Goal: Transaction & Acquisition: Purchase product/service

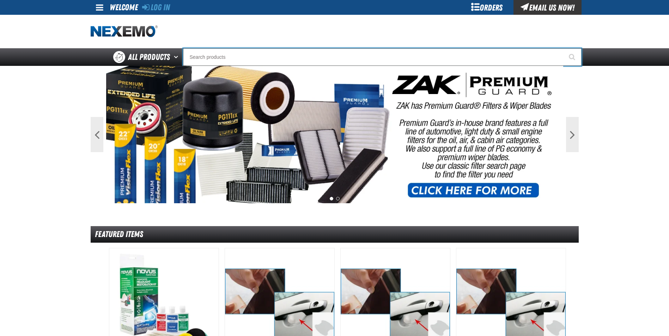
click at [206, 57] on input "Search" at bounding box center [382, 57] width 398 height 18
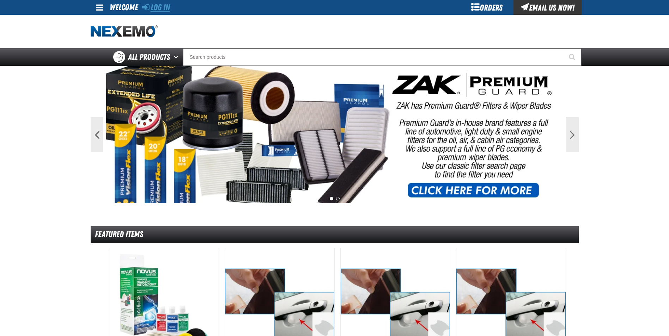
click at [161, 7] on link "Log In" at bounding box center [156, 7] width 28 height 10
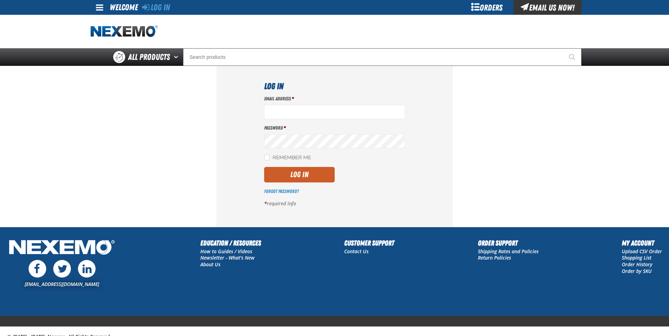
type input "[EMAIL_ADDRESS][DOMAIN_NAME]"
click at [296, 174] on button "Log In" at bounding box center [299, 175] width 71 height 16
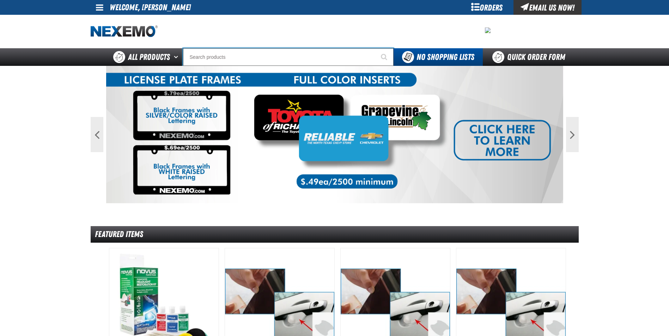
click at [213, 56] on input "Search" at bounding box center [288, 57] width 210 height 18
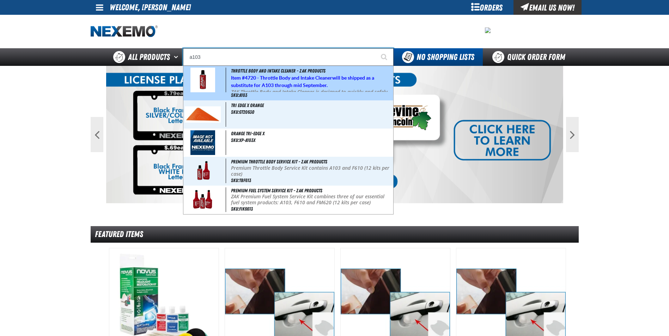
click at [279, 84] on span "Item # 4720 - Throttle Body and Intake Cleaner will be shipped as a substitute …" at bounding box center [302, 81] width 143 height 13
type input "Throttle Body and Intake Cleaner - ZAK Products"
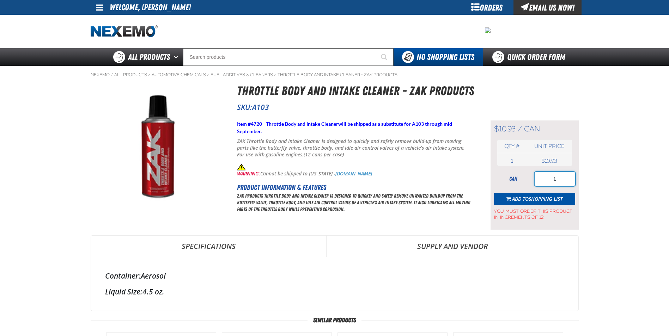
drag, startPoint x: 554, startPoint y: 177, endPoint x: 538, endPoint y: 174, distance: 15.8
click at [541, 175] on input "1" at bounding box center [555, 179] width 41 height 14
type input "24"
click at [514, 200] on span "Add to Shopping List" at bounding box center [537, 199] width 50 height 7
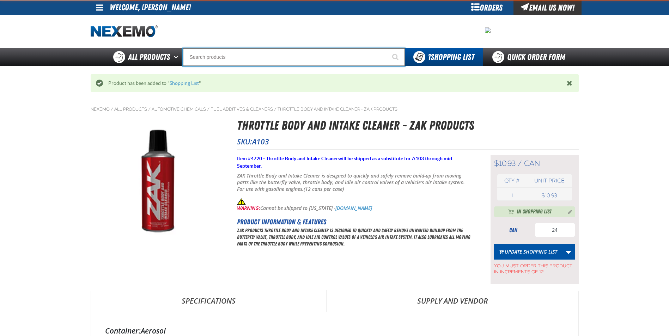
click at [288, 60] on input "Search" at bounding box center [294, 57] width 222 height 18
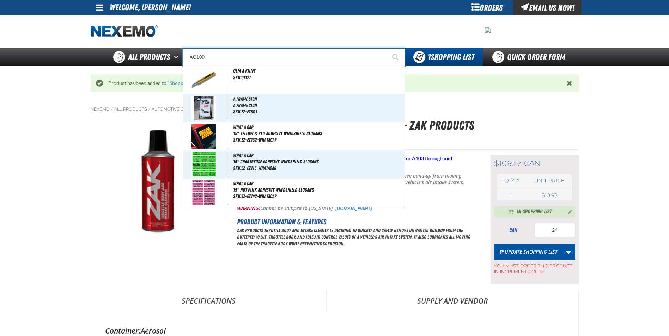
type input "AC100"
click at [387, 48] on button "Start Searching" at bounding box center [396, 57] width 18 height 18
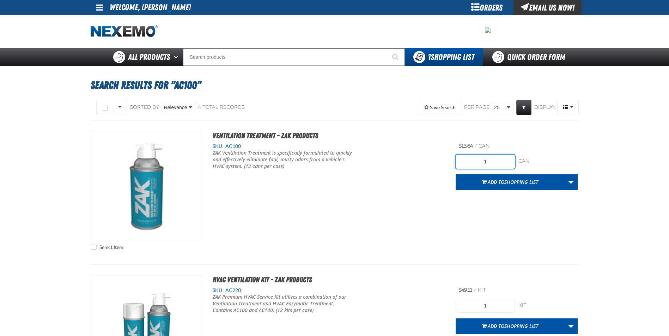
click at [492, 161] on input "1" at bounding box center [485, 162] width 59 height 14
type input "12"
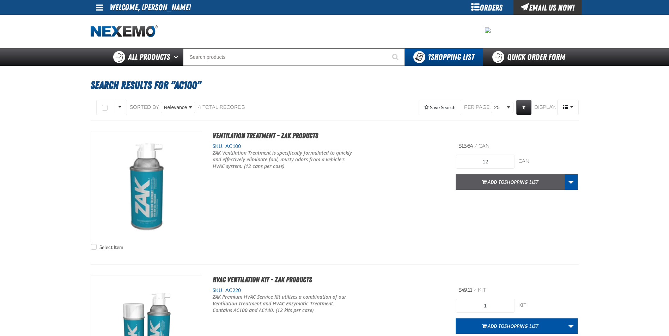
click at [498, 179] on span "Add to Shopping List" at bounding box center [513, 182] width 50 height 7
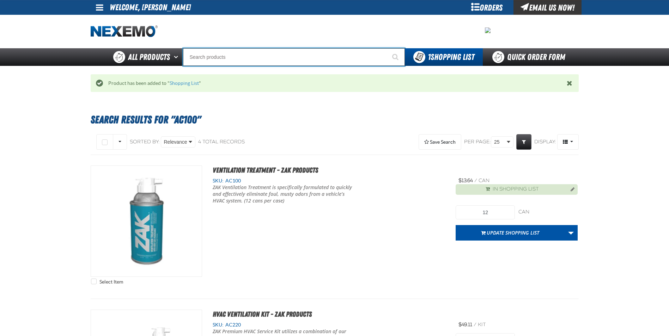
click at [298, 53] on input "Search" at bounding box center [294, 57] width 222 height 18
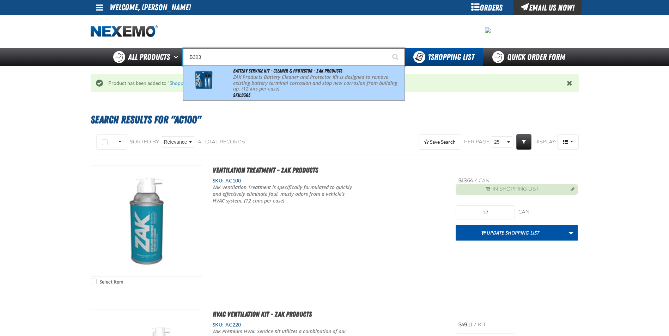
click at [282, 75] on p "ZAK Products Battery Cleaner and Protector Kit is designed to remove existing b…" at bounding box center [318, 83] width 170 height 18
type input "Battery Service Kit - Cleaner & Protector - ZAK Products"
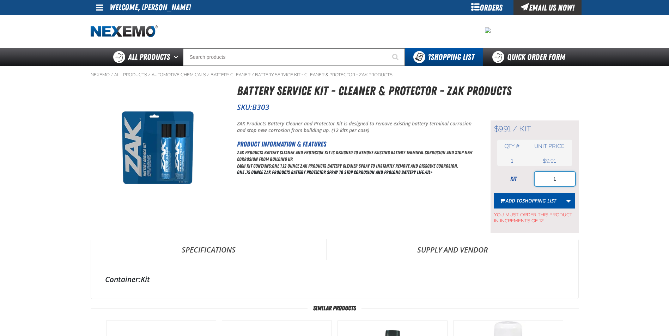
drag, startPoint x: 544, startPoint y: 179, endPoint x: 523, endPoint y: 178, distance: 20.5
click at [525, 177] on div "kit 1" at bounding box center [534, 179] width 81 height 14
type input "72"
click at [555, 203] on span "Shopping List" at bounding box center [539, 200] width 34 height 7
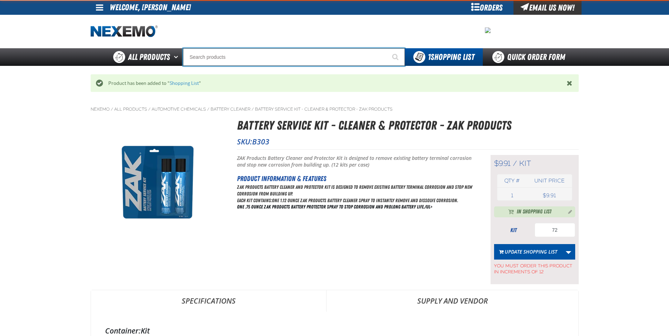
click at [280, 55] on input "Search" at bounding box center [294, 57] width 222 height 18
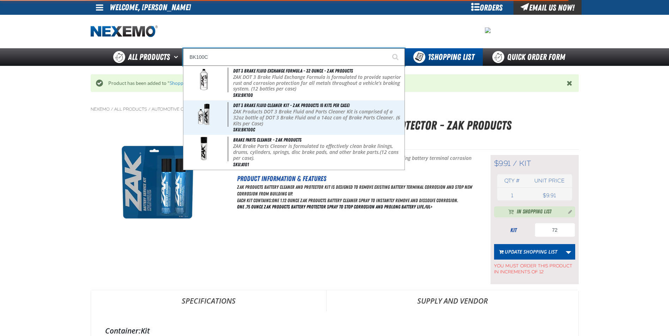
type input "BK100C"
click at [387, 48] on button "Start Searching" at bounding box center [396, 57] width 18 height 18
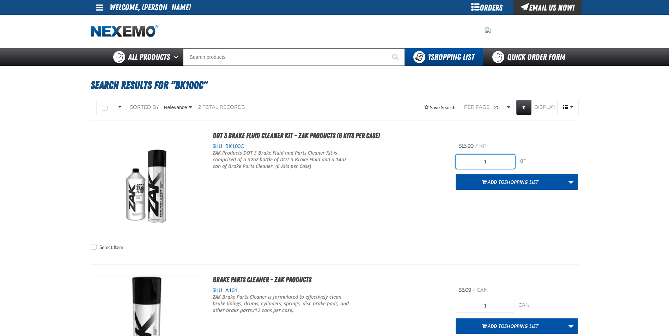
click at [497, 162] on input "1" at bounding box center [485, 162] width 59 height 14
type input "1"
type input "84"
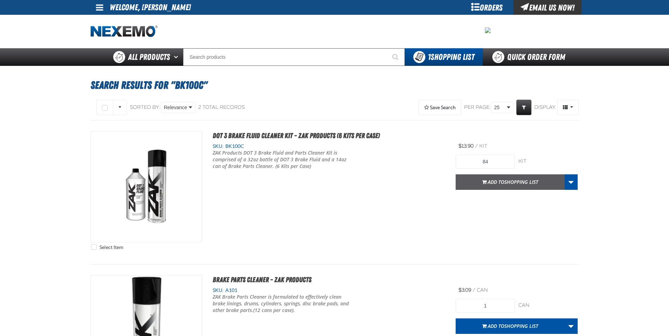
click at [513, 179] on span "Shopping List" at bounding box center [521, 182] width 34 height 7
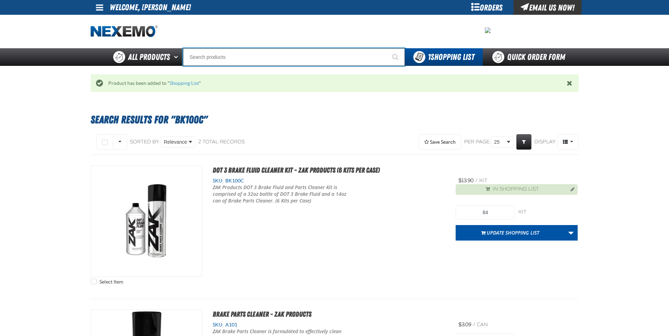
click at [316, 60] on input "Search" at bounding box center [294, 57] width 222 height 18
type input "C"
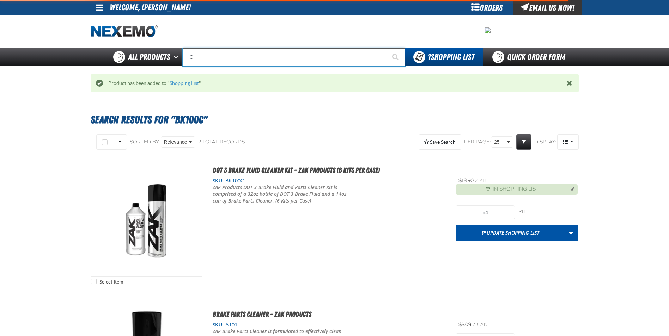
type input "C Alkaline Battery 1.5 Volt (12 per pack)"
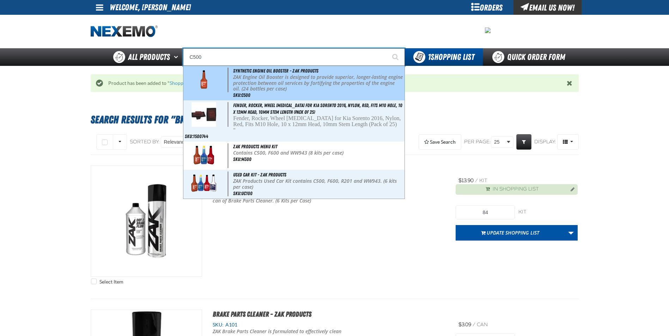
click at [324, 70] on div "Synthetic Engine Oil Booster - ZAK Products ZAK Engine Oil Booster is designed …" at bounding box center [293, 83] width 221 height 35
type input "Synthetic Engine Oil Booster - ZAK Products"
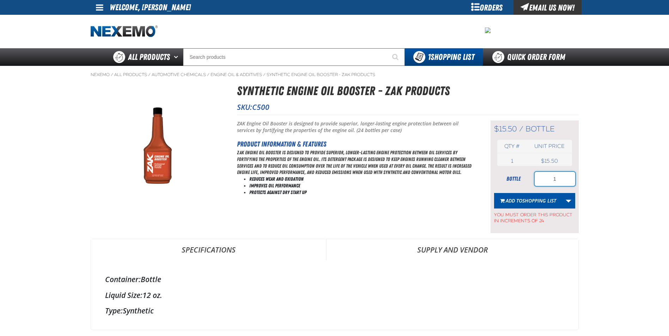
drag, startPoint x: 567, startPoint y: 185, endPoint x: 519, endPoint y: 178, distance: 48.8
click at [519, 178] on div "bottle 1" at bounding box center [534, 179] width 81 height 14
type input "216"
click at [530, 207] on button "Add to Shopping List" at bounding box center [528, 201] width 68 height 16
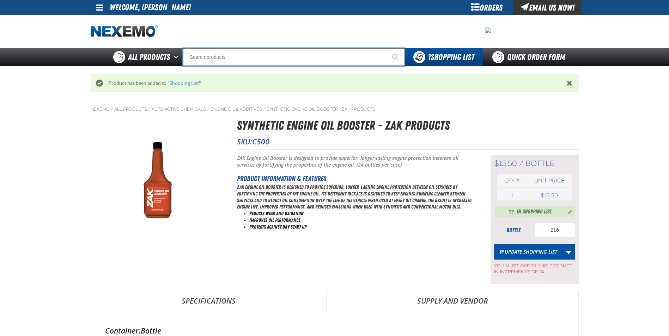
click at [280, 57] on input "Search" at bounding box center [294, 57] width 222 height 18
click at [275, 56] on input "Search" at bounding box center [294, 57] width 222 height 18
type input "D"
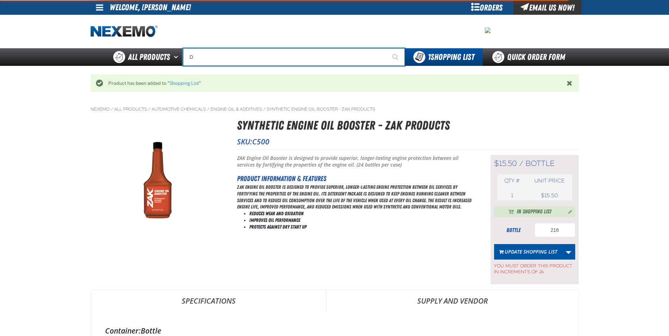
type input "D Alkaline Battery 1.5 Volt (ph)"
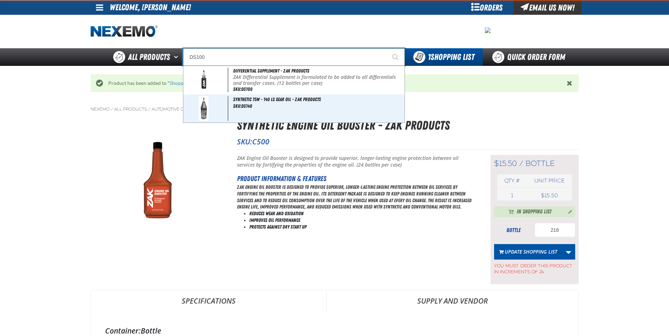
type input "DS100"
click at [387, 48] on button "Start Searching" at bounding box center [396, 57] width 18 height 18
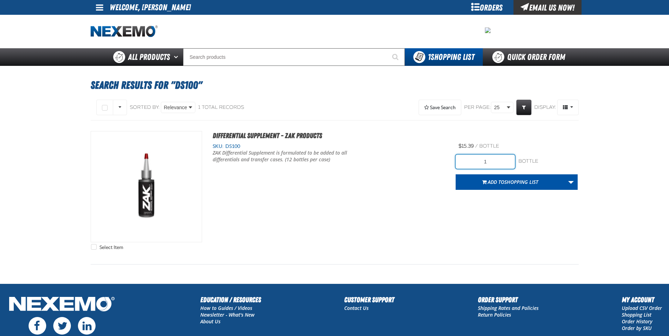
drag, startPoint x: 490, startPoint y: 162, endPoint x: 483, endPoint y: 159, distance: 7.3
click at [484, 160] on input "1" at bounding box center [485, 162] width 59 height 14
type input "12"
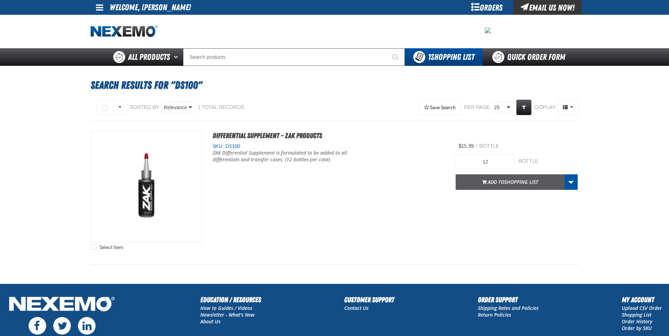
click at [480, 184] on button "Add to Shopping List" at bounding box center [510, 183] width 109 height 16
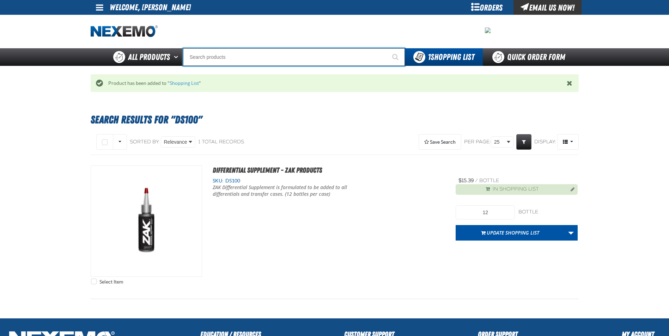
click at [220, 56] on input "Search" at bounding box center [294, 57] width 222 height 18
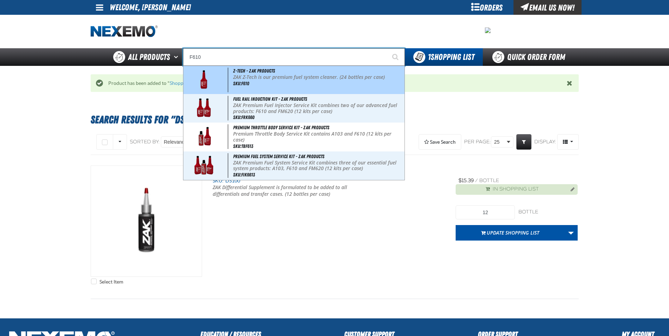
click at [229, 72] on div "Z-Tech - ZAK Products ZAK Z-Tech is our premium fuel system cleaner. (24 bottle…" at bounding box center [293, 80] width 221 height 28
type input "Z-Tech - ZAK Products"
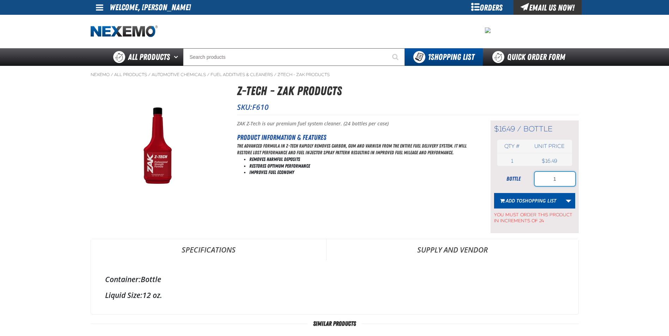
drag, startPoint x: 538, startPoint y: 178, endPoint x: 517, endPoint y: 179, distance: 21.6
click at [517, 179] on div "bottle 1" at bounding box center [534, 179] width 81 height 14
type input "96"
click at [536, 209] on span "You must order this product in increments of 24" at bounding box center [534, 217] width 81 height 16
click at [533, 202] on span "Shopping List" at bounding box center [539, 200] width 34 height 7
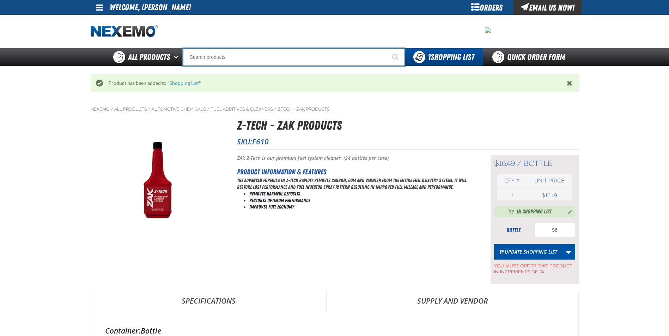
click at [284, 62] on input "Search" at bounding box center [294, 57] width 222 height 18
type input "FR"
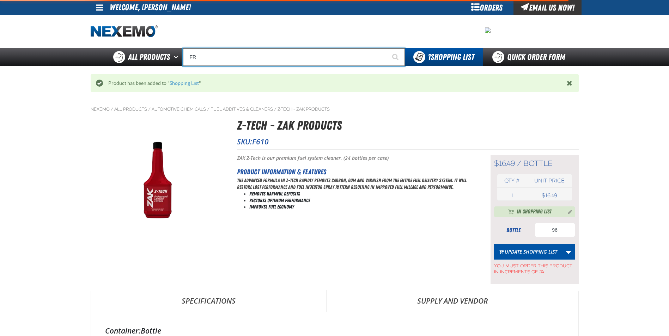
type input "FROM"
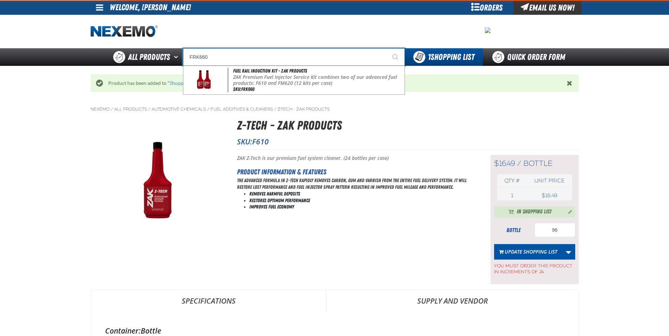
type input "FRK660"
click at [387, 48] on button "Start Searching" at bounding box center [396, 57] width 18 height 18
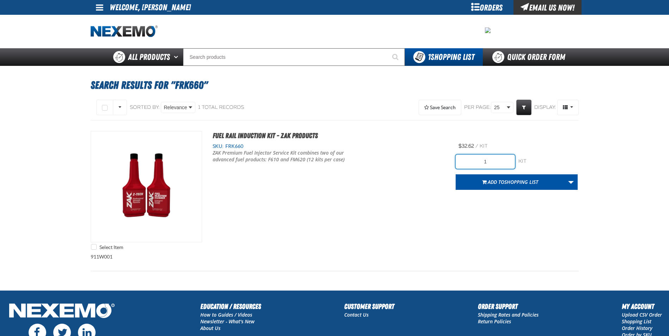
click at [413, 163] on div "Select Item Fuel Rail Induction Kit - ZAK Products SKU: FRK660 /" at bounding box center [335, 192] width 488 height 123
type input "36"
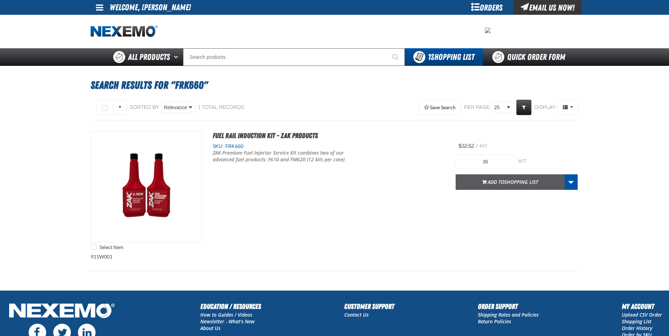
click at [484, 187] on button "Add to Shopping List" at bounding box center [510, 183] width 109 height 16
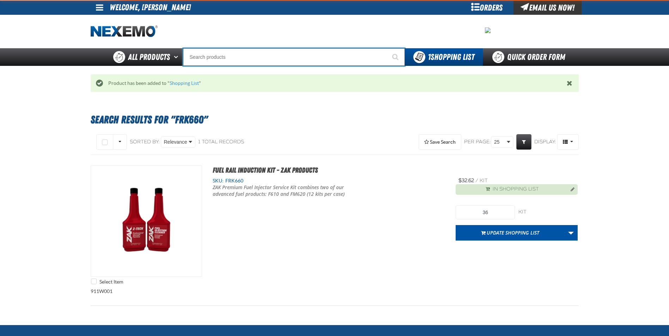
click at [254, 54] on input "Search" at bounding box center [294, 57] width 222 height 18
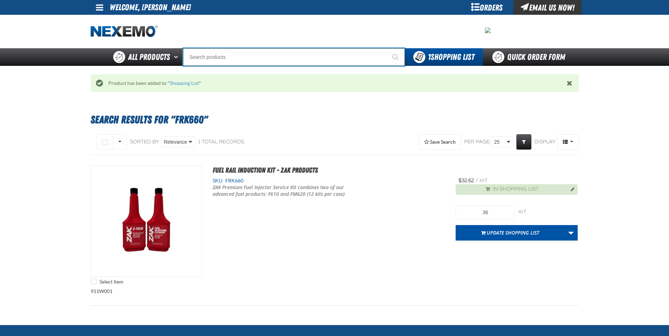
type input "R"
type input "ROADSIDE R"
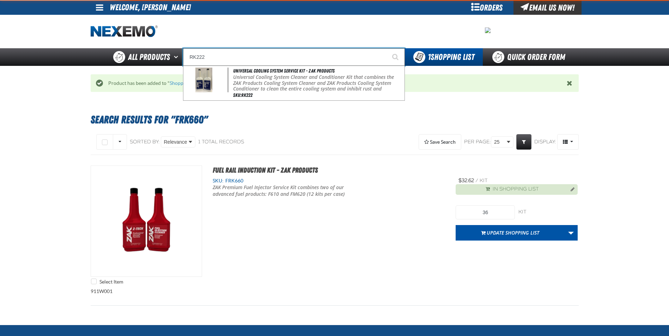
type input "RK222"
click at [387, 48] on button "Start Searching" at bounding box center [396, 57] width 18 height 18
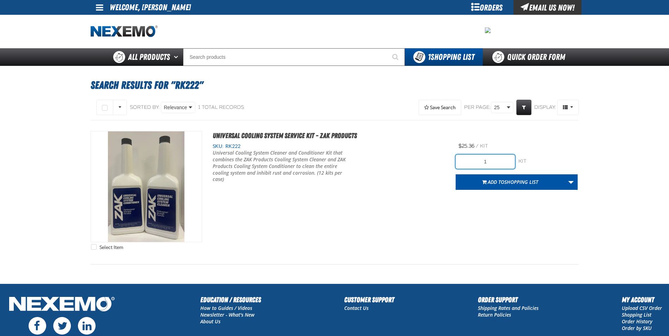
drag, startPoint x: 491, startPoint y: 162, endPoint x: 398, endPoint y: 155, distance: 93.0
click at [434, 159] on div "Select Item Universal Cooling System Service Kit - ZAK Products SKU: RK222 1" at bounding box center [335, 192] width 488 height 123
type input "48"
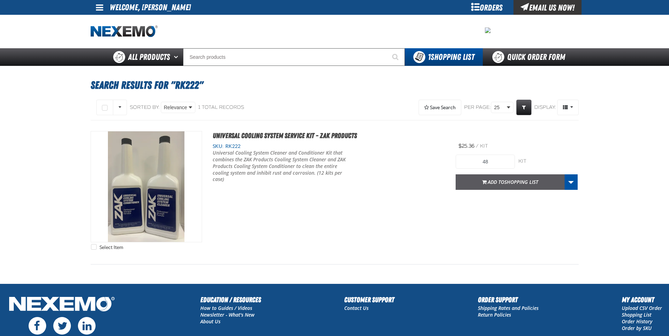
click at [478, 182] on button "Add to Shopping List" at bounding box center [510, 183] width 109 height 16
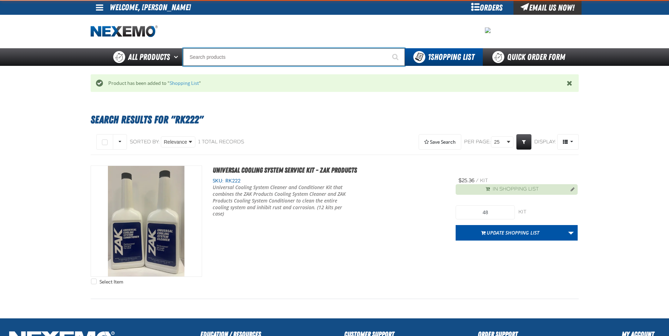
click at [215, 61] on input "Search" at bounding box center [294, 57] width 222 height 18
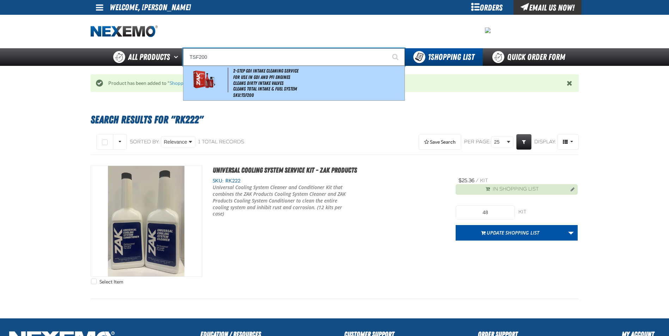
click at [238, 78] on li "For Use in GDI and PFI Engines" at bounding box center [318, 77] width 170 height 6
type input "2-Step GDI Intake Cleaning Service"
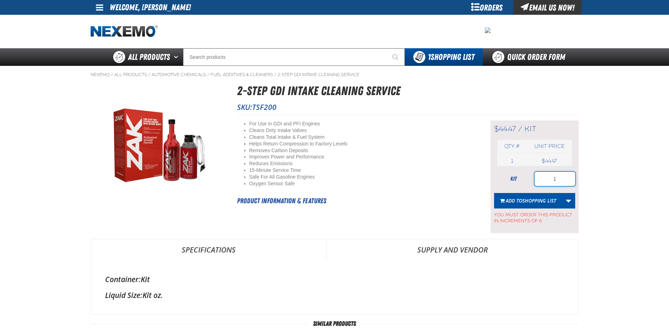
drag, startPoint x: 541, startPoint y: 178, endPoint x: 517, endPoint y: 177, distance: 24.4
click at [519, 177] on div "kit 1" at bounding box center [534, 179] width 81 height 14
type input "6"
click at [521, 203] on span "Add to Shopping List" at bounding box center [531, 200] width 50 height 7
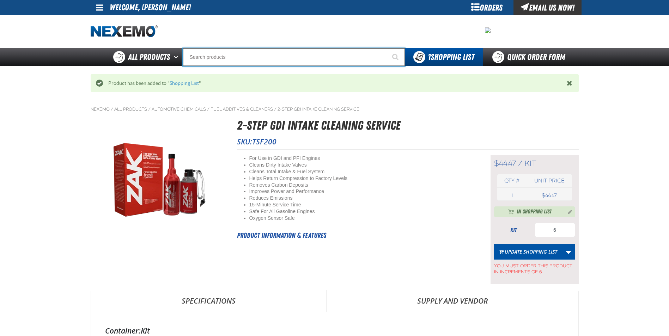
click at [245, 50] on input "Search" at bounding box center [294, 57] width 222 height 18
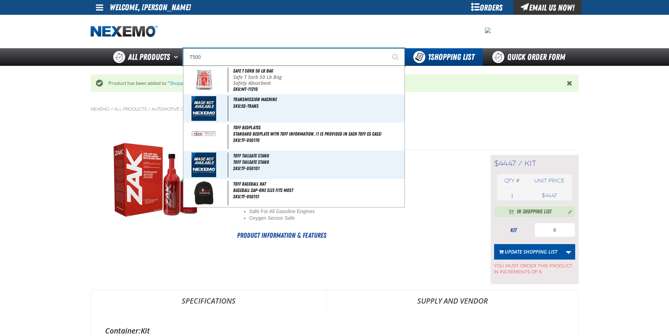
type input "T500"
click at [387, 48] on button "Start Searching" at bounding box center [396, 57] width 18 height 18
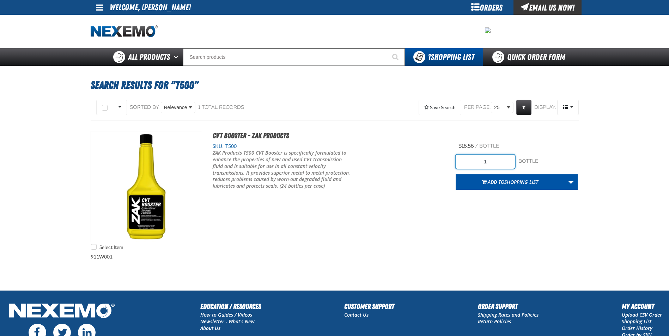
drag, startPoint x: 485, startPoint y: 160, endPoint x: 415, endPoint y: 164, distance: 70.2
click at [420, 161] on div "Select Item CVT Booster - ZAK Products SKU: T500 View Details 1" at bounding box center [335, 192] width 488 height 123
type input "48"
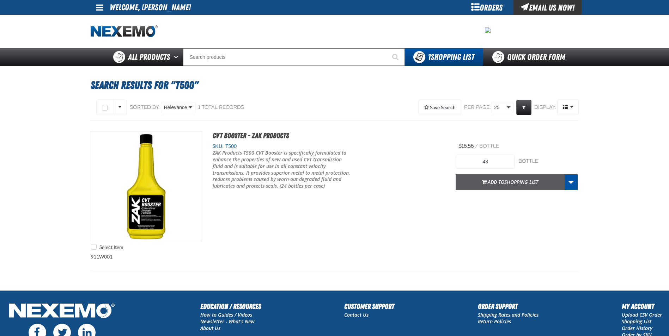
click at [506, 182] on span "Shopping List" at bounding box center [521, 182] width 34 height 7
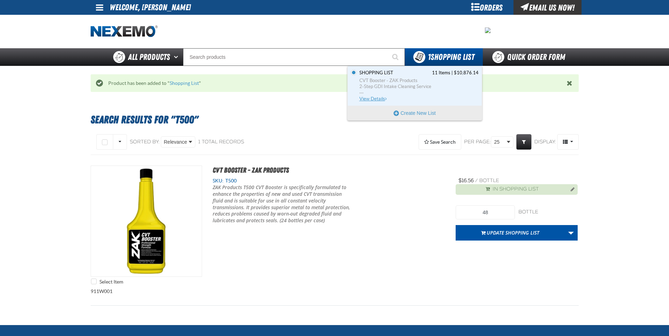
click at [373, 96] on span "View Details" at bounding box center [373, 98] width 29 height 5
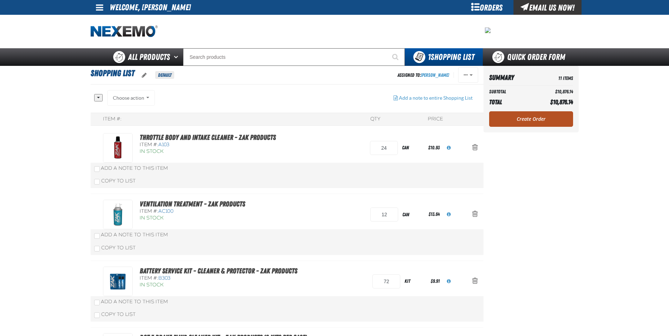
click at [519, 118] on link "Create Order" at bounding box center [531, 119] width 84 height 16
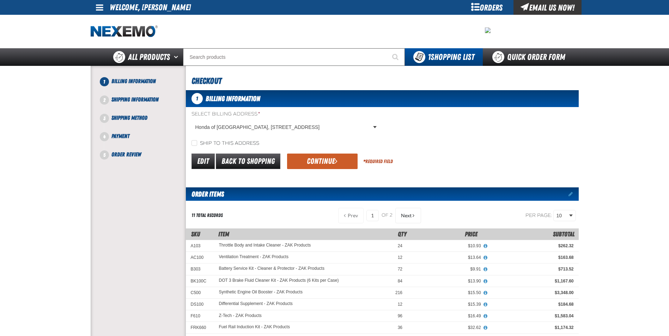
click at [323, 157] on button "Continue" at bounding box center [322, 162] width 71 height 16
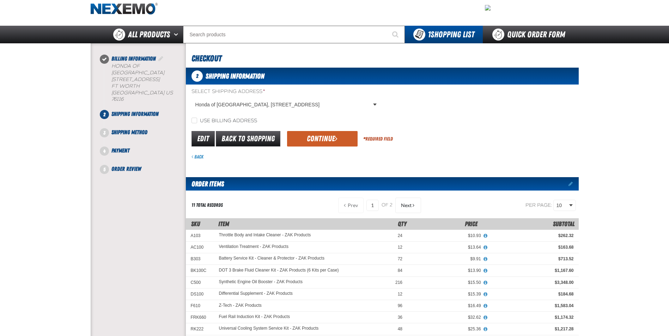
scroll to position [35, 0]
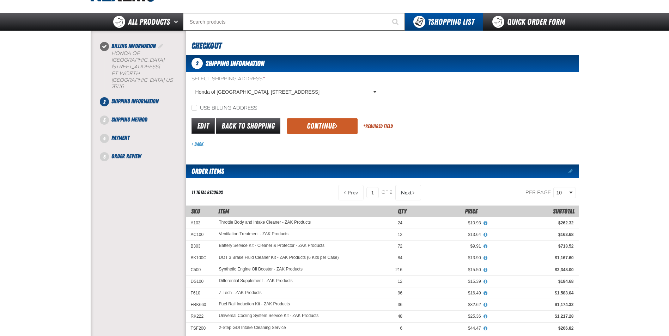
click at [328, 129] on button "Continue" at bounding box center [322, 126] width 71 height 16
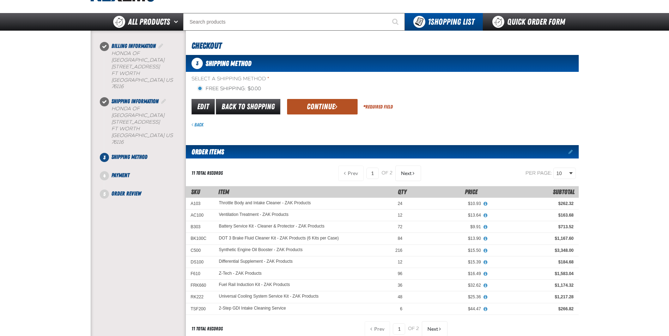
click at [325, 107] on button "Continue" at bounding box center [322, 107] width 71 height 16
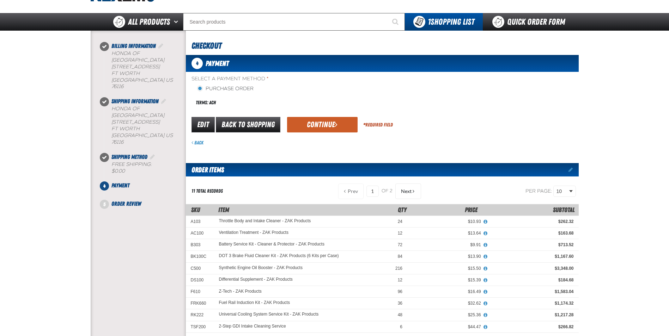
click at [318, 117] on button "Continue" at bounding box center [322, 125] width 71 height 16
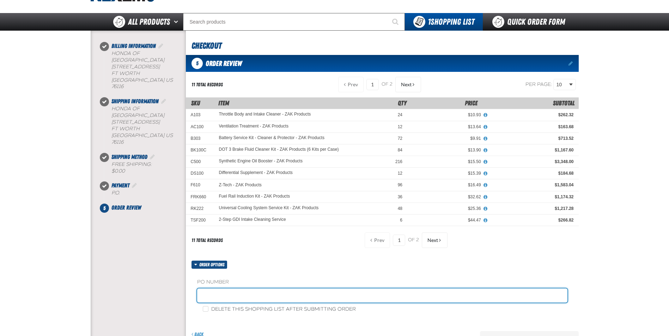
click at [249, 292] on input "text" at bounding box center [382, 296] width 370 height 14
type input "ZAK0922"
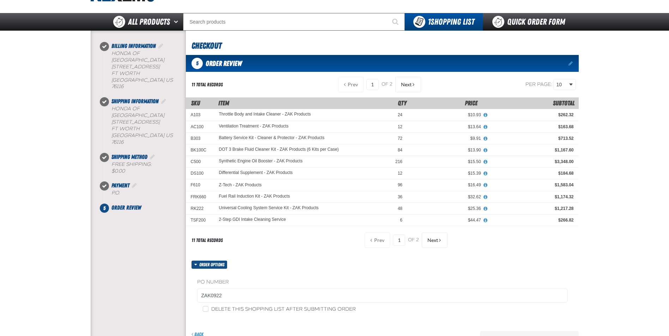
click at [212, 308] on label "Delete this shopping list after submitting order" at bounding box center [279, 309] width 153 height 7
click at [208, 308] on input "Delete this shopping list after submitting order" at bounding box center [206, 309] width 6 height 6
checkbox input "true"
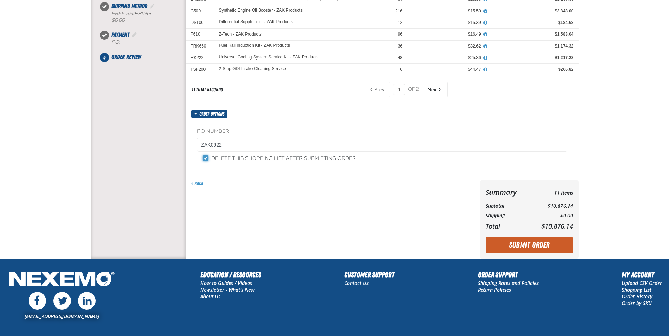
scroll to position [226, 0]
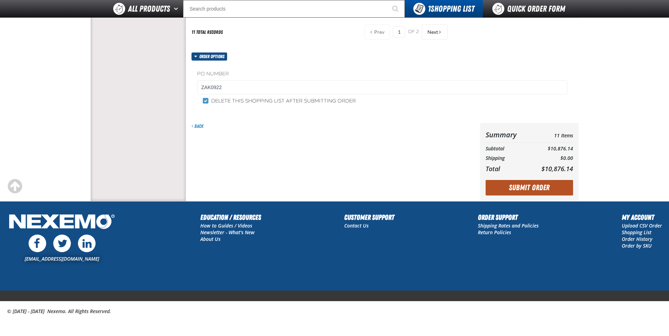
click at [521, 193] on button "Submit Order" at bounding box center [529, 188] width 87 height 16
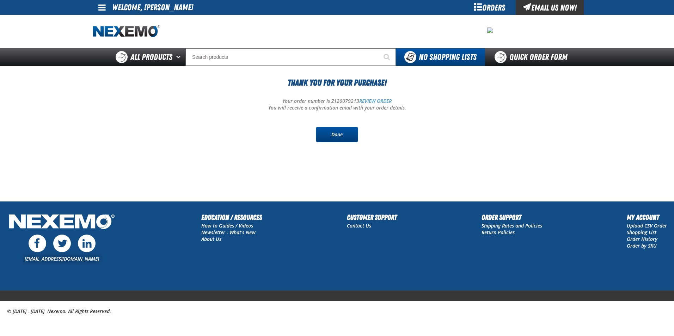
click at [345, 135] on link "Done" at bounding box center [337, 135] width 42 height 16
